Goal: Navigation & Orientation: Find specific page/section

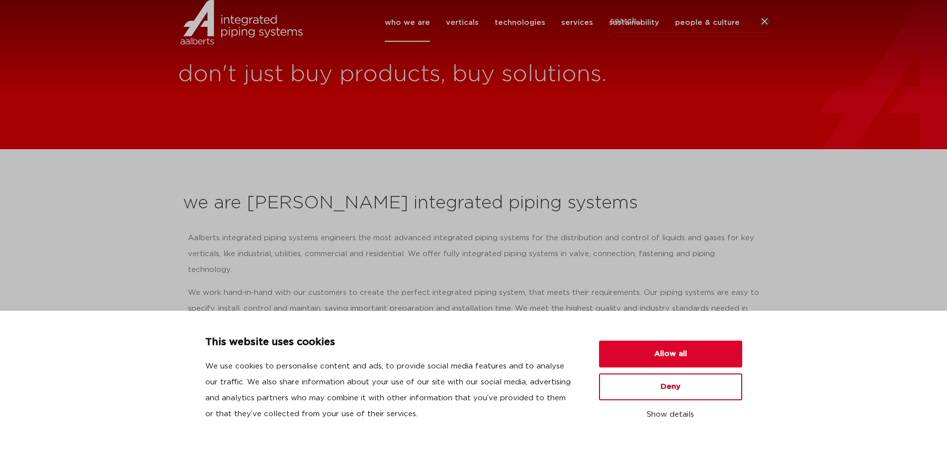
click at [662, 392] on button "Deny" at bounding box center [670, 386] width 143 height 27
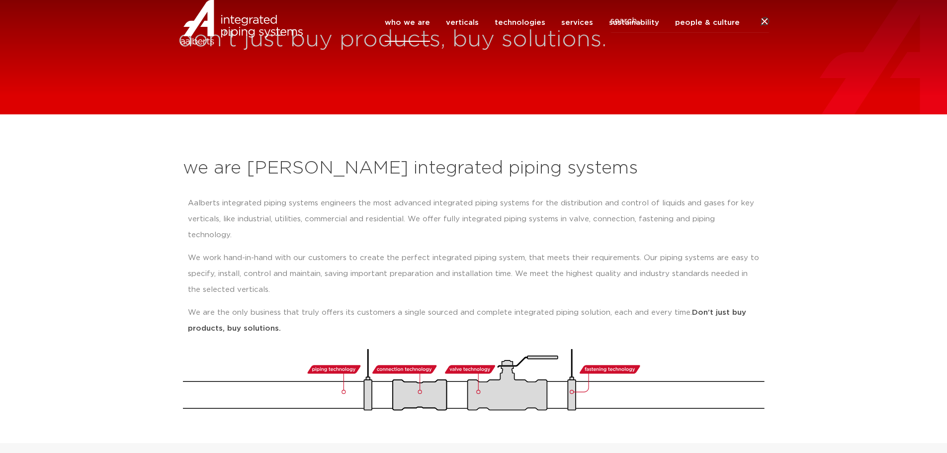
scroll to position [50, 0]
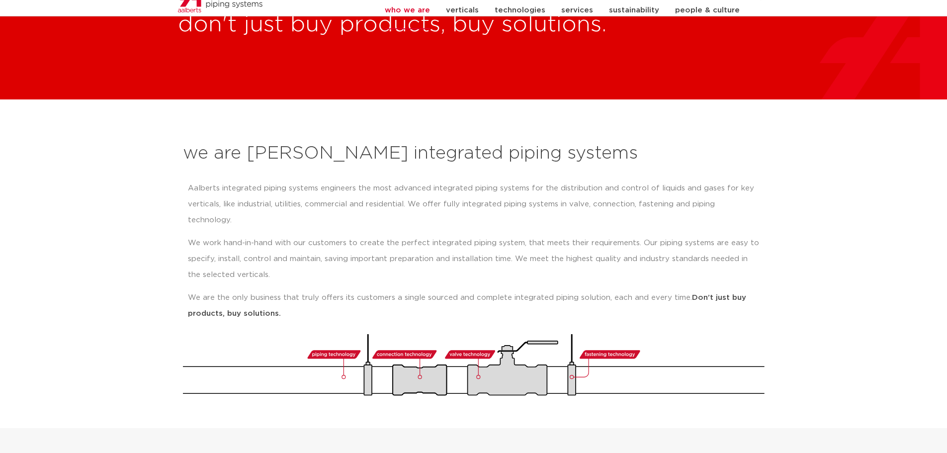
click at [347, 188] on p "Aalberts integrated piping systems engineers the most advanced integrated pipin…" at bounding box center [474, 204] width 572 height 48
click at [368, 187] on p "Aalberts integrated piping systems engineers the most advanced integrated pipin…" at bounding box center [474, 204] width 572 height 48
click at [386, 187] on p "Aalberts integrated piping systems engineers the most advanced integrated pipin…" at bounding box center [474, 204] width 572 height 48
click at [420, 187] on p "Aalberts integrated piping systems engineers the most advanced integrated pipin…" at bounding box center [474, 204] width 572 height 48
click at [452, 187] on p "Aalberts integrated piping systems engineers the most advanced integrated pipin…" at bounding box center [474, 204] width 572 height 48
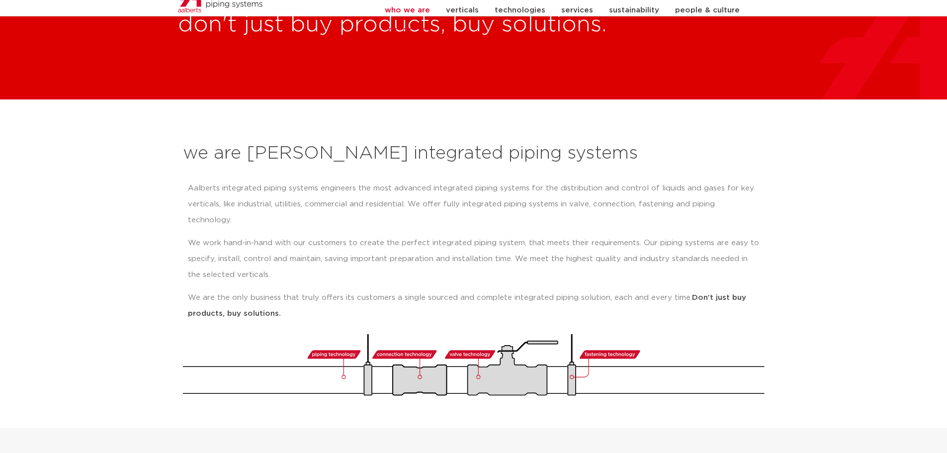
click at [467, 187] on p "Aalberts integrated piping systems engineers the most advanced integrated pipin…" at bounding box center [474, 204] width 572 height 48
click at [478, 187] on p "Aalberts integrated piping systems engineers the most advanced integrated pipin…" at bounding box center [474, 204] width 572 height 48
click at [506, 190] on p "Aalberts integrated piping systems engineers the most advanced integrated pipin…" at bounding box center [474, 204] width 572 height 48
click at [515, 190] on p "Aalberts integrated piping systems engineers the most advanced integrated pipin…" at bounding box center [474, 204] width 572 height 48
click at [532, 190] on p "Aalberts integrated piping systems engineers the most advanced integrated pipin…" at bounding box center [474, 204] width 572 height 48
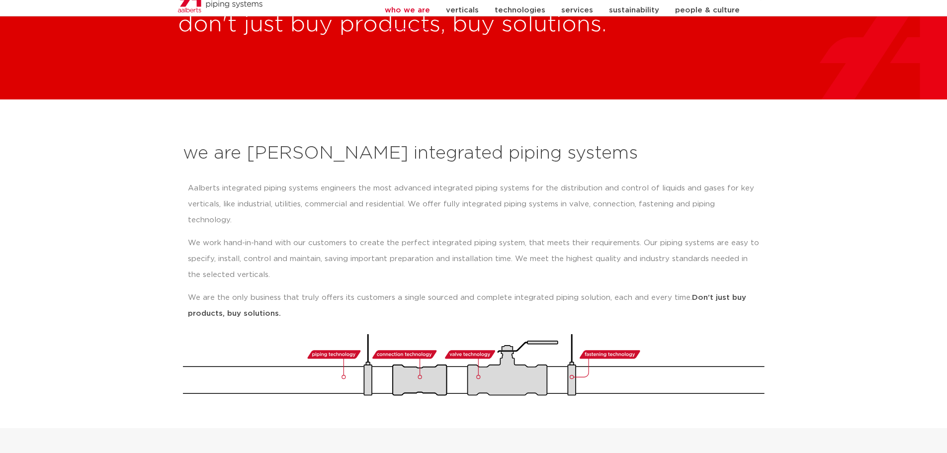
click at [551, 188] on p "Aalberts integrated piping systems engineers the most advanced integrated pipin…" at bounding box center [474, 204] width 572 height 48
click at [565, 188] on p "Aalberts integrated piping systems engineers the most advanced integrated pipin…" at bounding box center [474, 204] width 572 height 48
click at [570, 188] on p "Aalberts integrated piping systems engineers the most advanced integrated pipin…" at bounding box center [474, 204] width 572 height 48
click at [520, 188] on p "Aalberts integrated piping systems engineers the most advanced integrated pipin…" at bounding box center [474, 204] width 572 height 48
click at [414, 19] on link "who we are" at bounding box center [407, 10] width 45 height 38
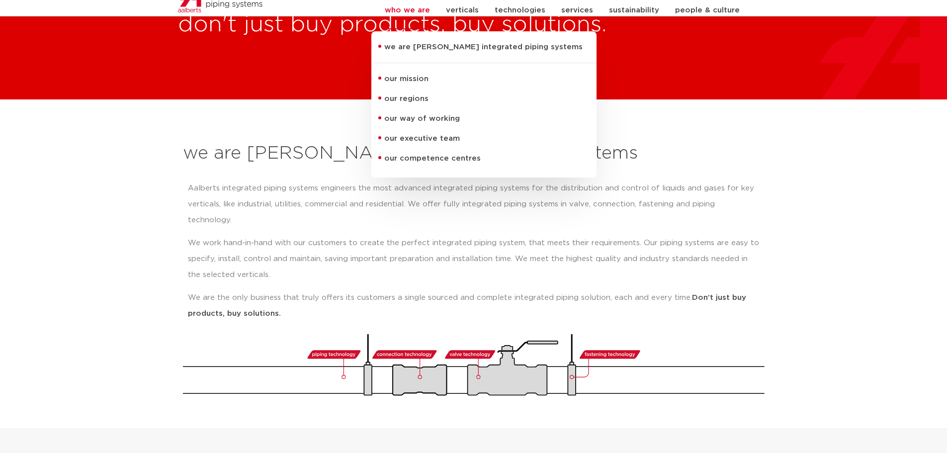
click at [314, 69] on div "don't just buy products, buy solutions." at bounding box center [473, 24] width 947 height 149
